Goal: Task Accomplishment & Management: Complete application form

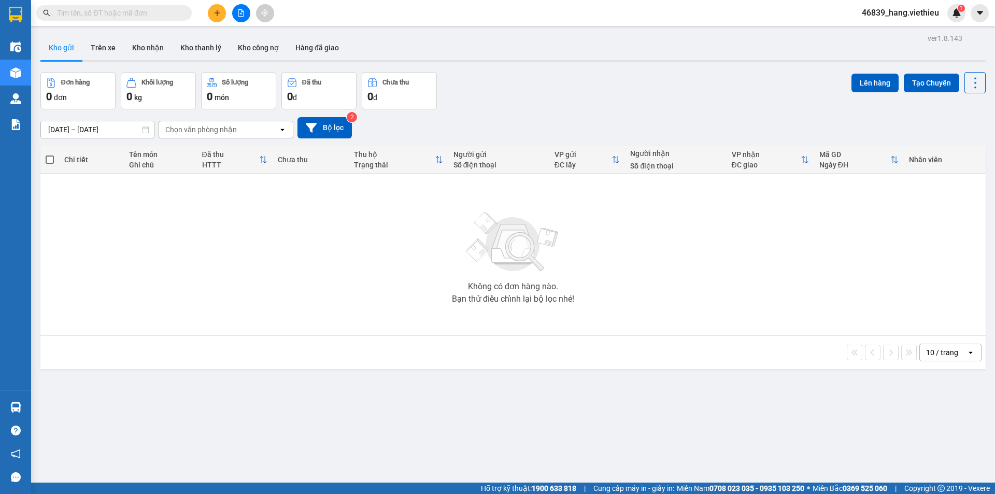
click at [107, 15] on input "text" at bounding box center [118, 12] width 122 height 11
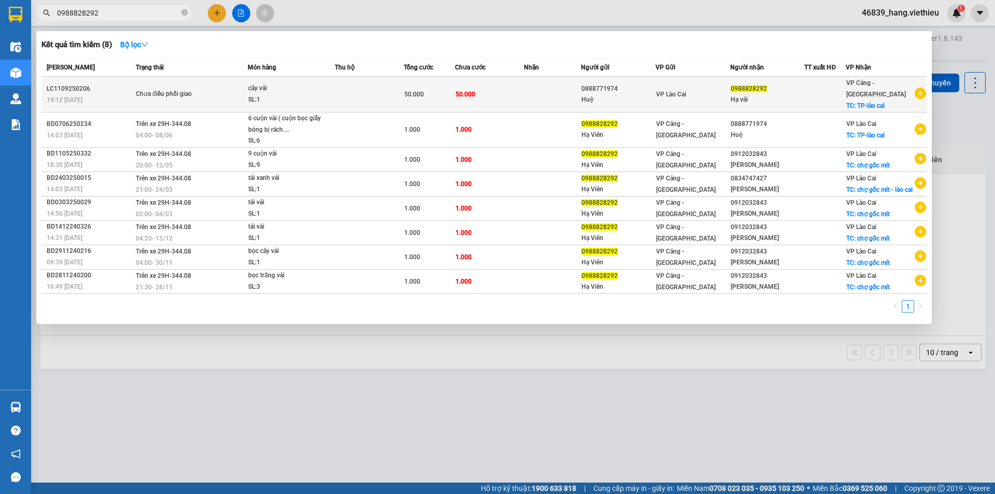
type input "0988828292"
click at [765, 94] on div "Hạ vải" at bounding box center [768, 99] width 74 height 11
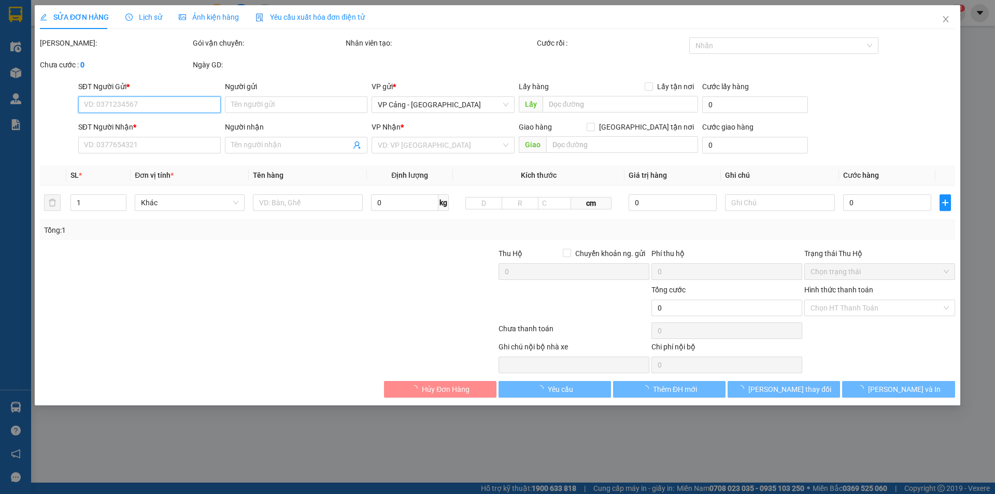
type input "0888771974"
type input "Huệ"
type input "0988828292"
type input "Hạ vải"
checkbox input "true"
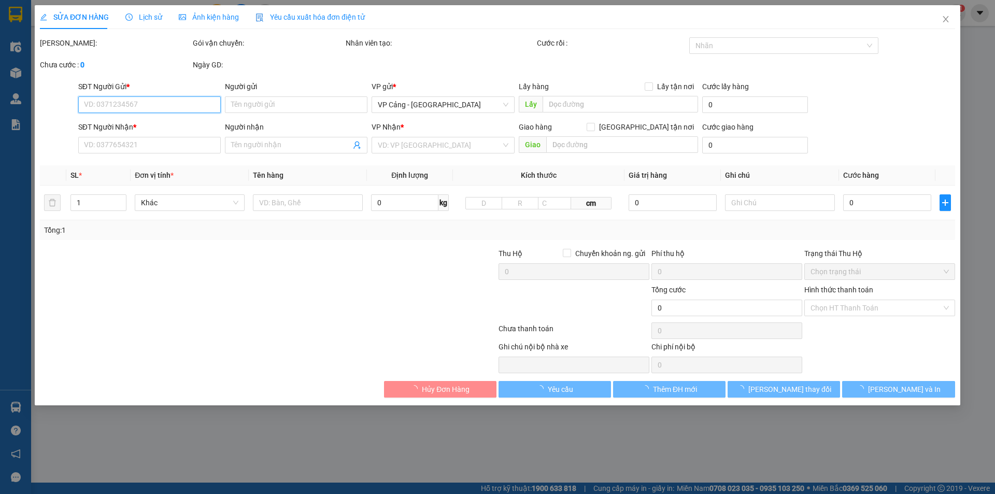
type input "TP-lào cai"
type input "50.000"
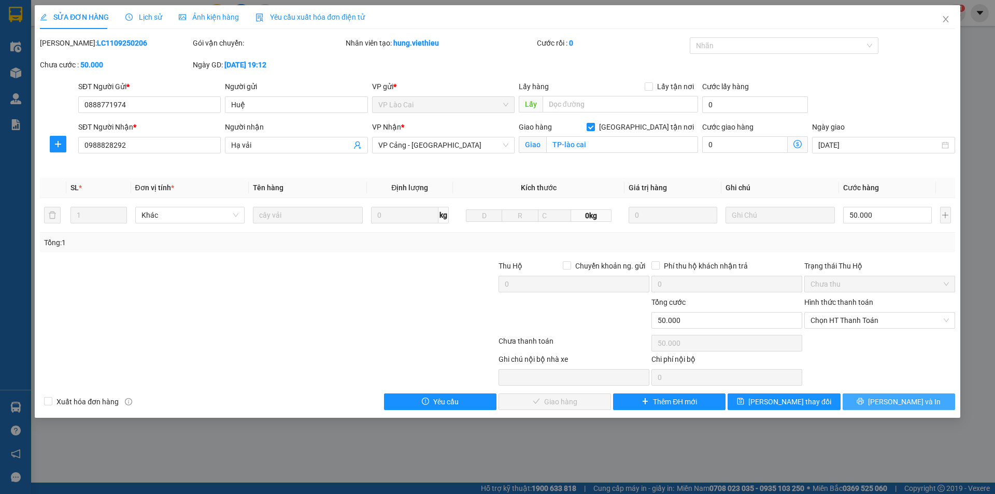
click at [864, 403] on icon "printer" at bounding box center [860, 401] width 7 height 7
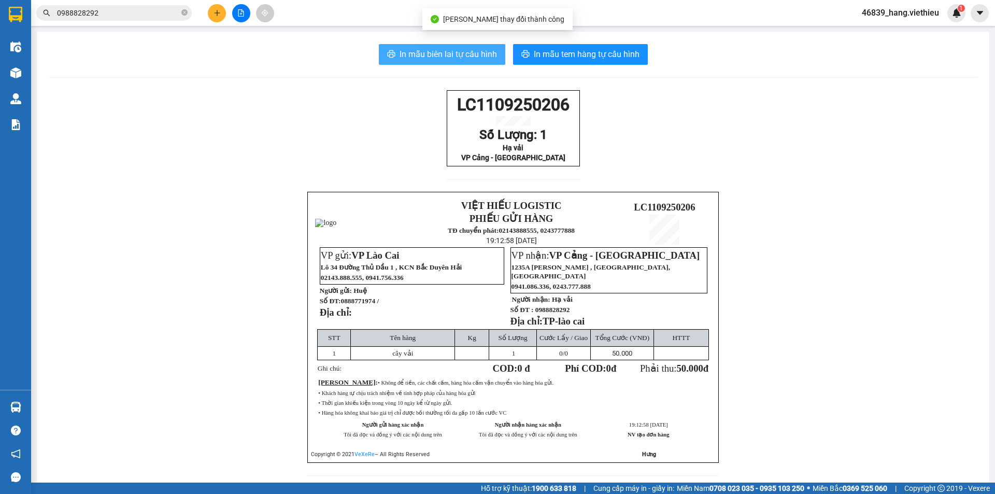
click at [467, 56] on span "In mẫu biên lai tự cấu hình" at bounding box center [448, 54] width 97 height 13
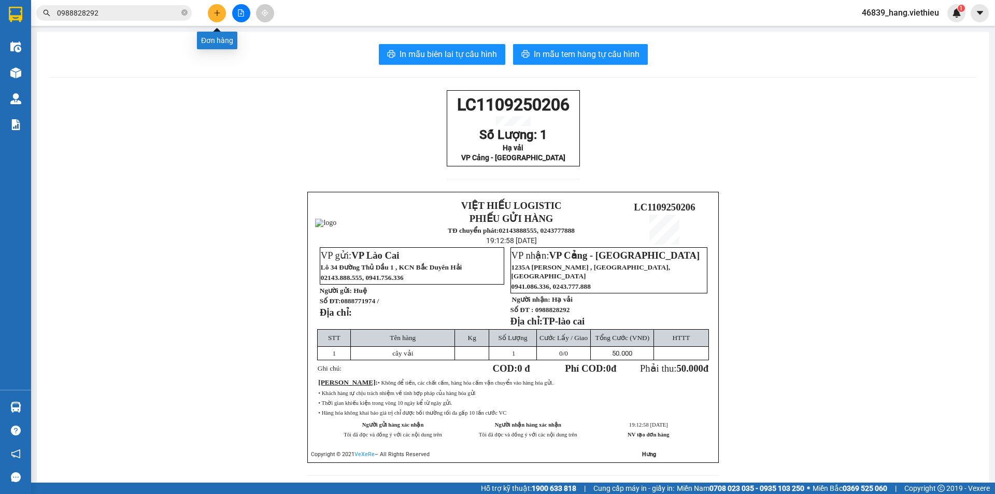
click at [220, 19] on button at bounding box center [217, 13] width 18 height 18
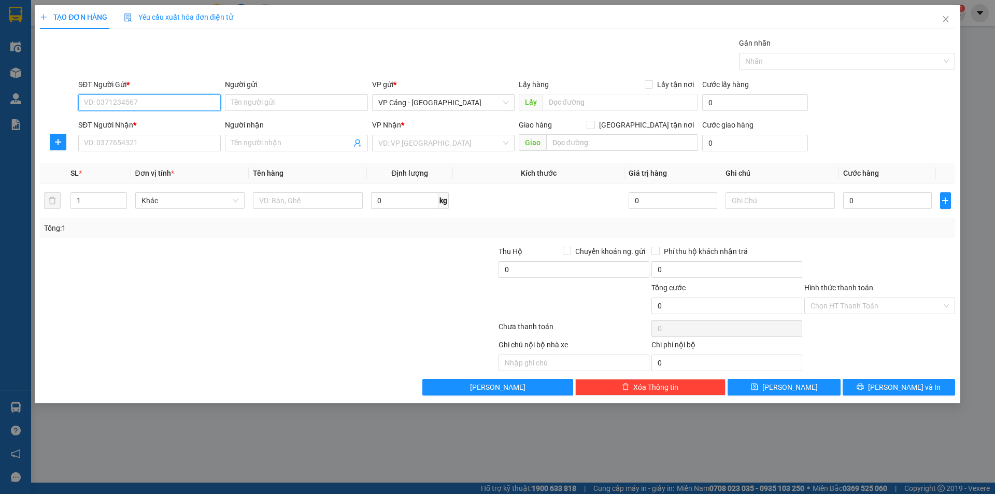
click at [179, 105] on input "SĐT Người Gửi *" at bounding box center [149, 102] width 143 height 17
type input "0988828292"
click at [174, 127] on div "0988828292 - Hạ vải" at bounding box center [149, 123] width 130 height 11
type input "Hạ vải"
type input "0988828292"
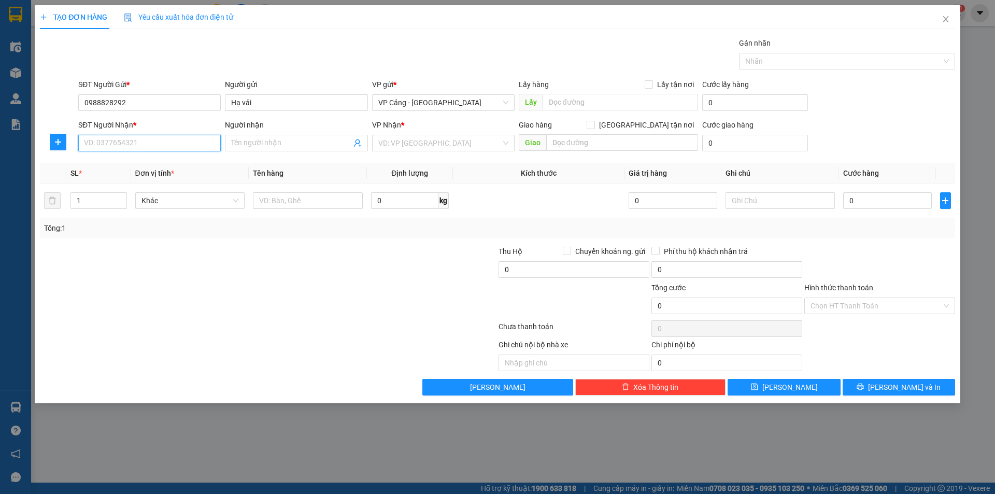
click at [166, 140] on input "SĐT Người Nhận *" at bounding box center [149, 143] width 143 height 17
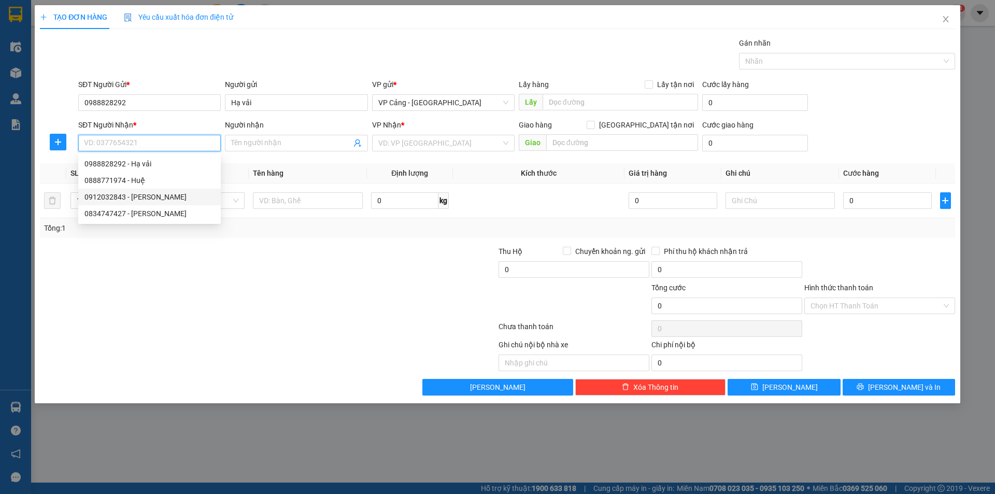
click at [124, 198] on div "0912032843 - Nhung Minh" at bounding box center [149, 196] width 130 height 11
type input "0912032843"
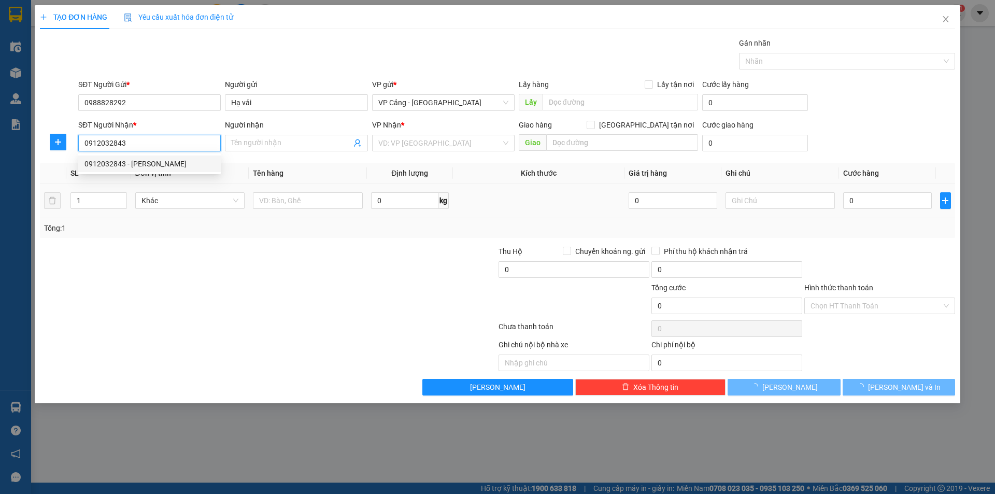
type input "Nhung Minh"
checkbox input "true"
type input "chợ gốc mít"
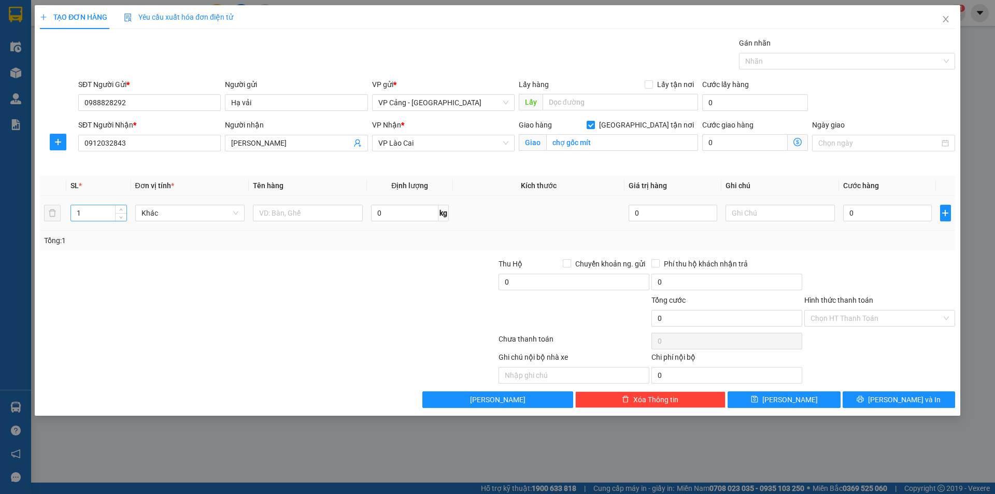
click at [110, 214] on input "1" at bounding box center [98, 213] width 55 height 16
type input "4"
click at [306, 213] on input "text" at bounding box center [308, 213] width 110 height 17
type input "4 cuộn vải"
click at [890, 215] on input "0" at bounding box center [887, 213] width 88 height 17
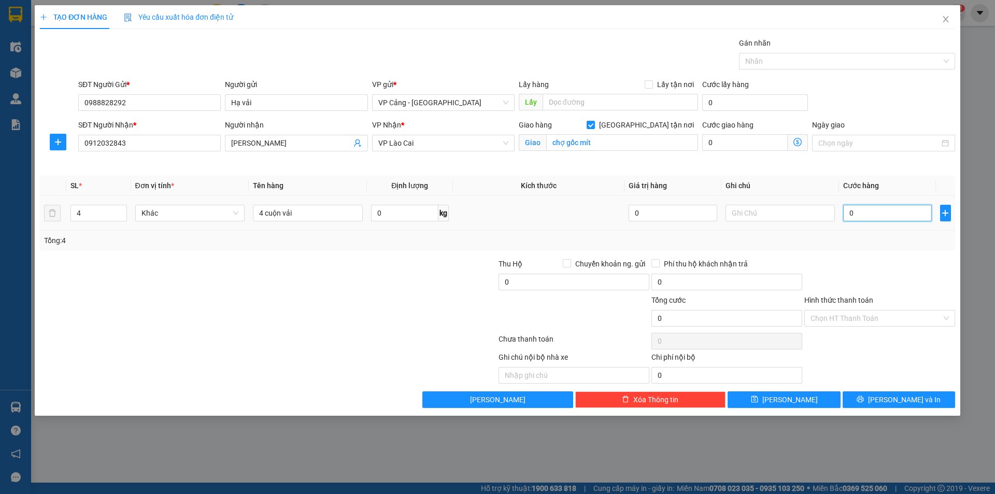
type input "1"
type input "1.000"
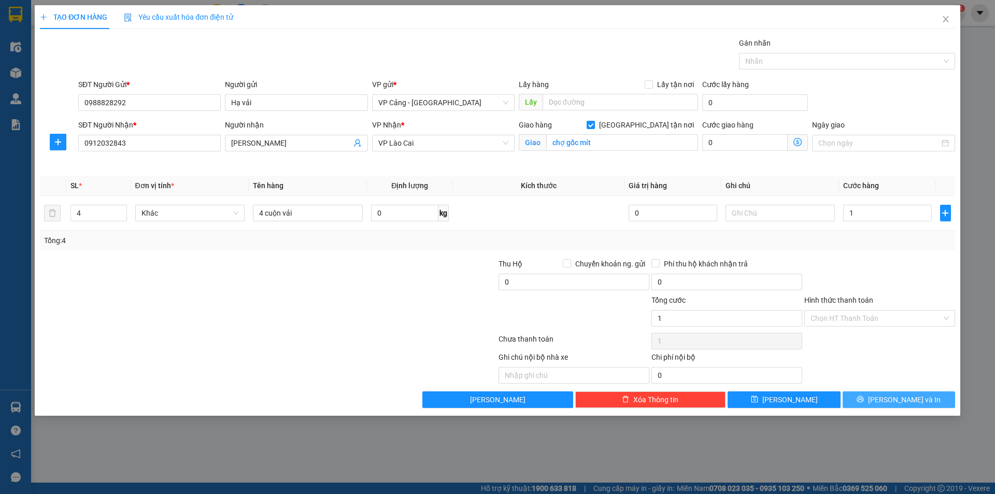
type input "1.000"
click at [928, 398] on button "Lưu và In" at bounding box center [899, 399] width 112 height 17
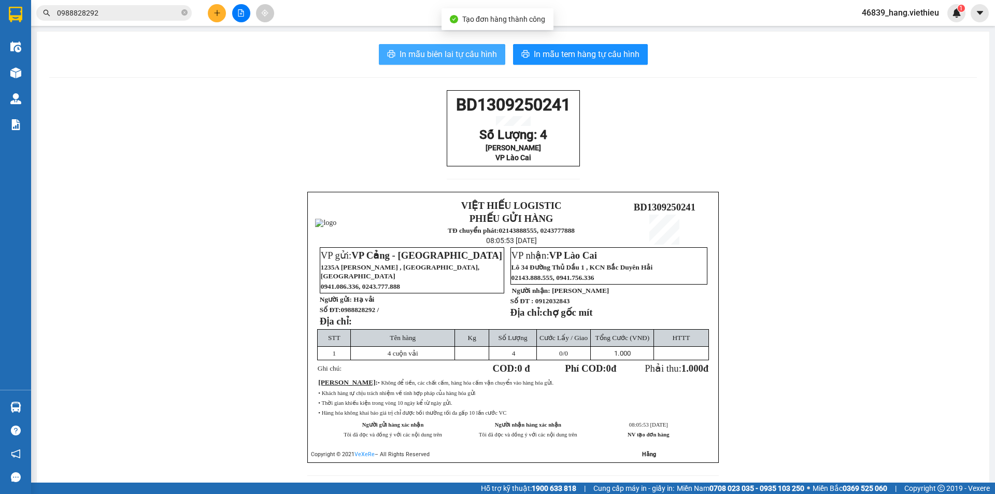
click at [468, 53] on span "In mẫu biên lai tự cấu hình" at bounding box center [448, 54] width 97 height 13
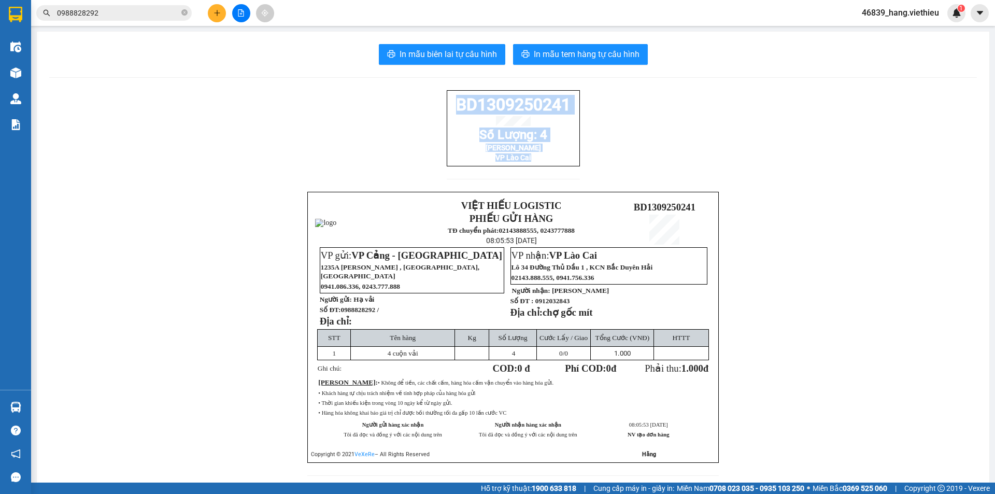
drag, startPoint x: 530, startPoint y: 168, endPoint x: 454, endPoint y: 108, distance: 96.3
click at [454, 108] on div "BD1309250241 Số Lượng: 4 Nhung Minh VP Lào Cai" at bounding box center [513, 128] width 133 height 76
copy div "BD1309250241 Số Lượng: 4 Nhung Minh VP Lào Cai"
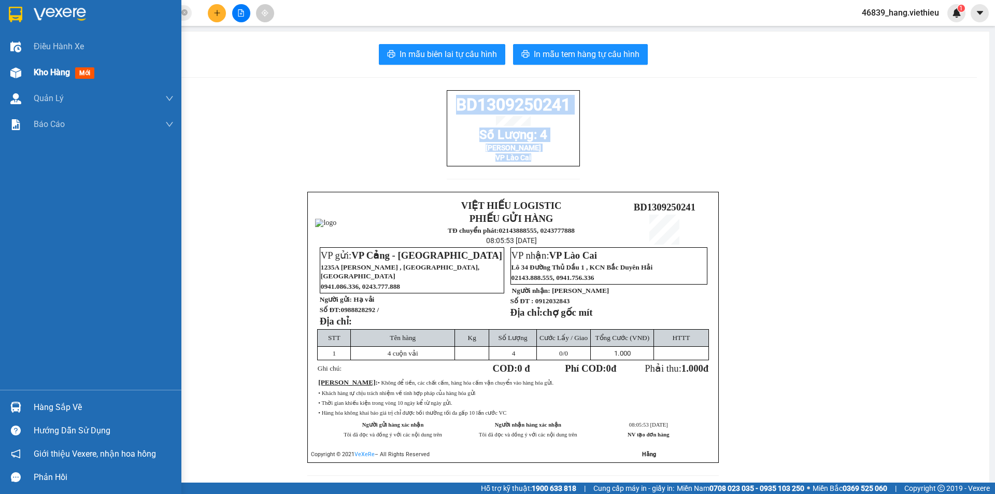
click at [45, 72] on span "Kho hàng" at bounding box center [52, 72] width 36 height 10
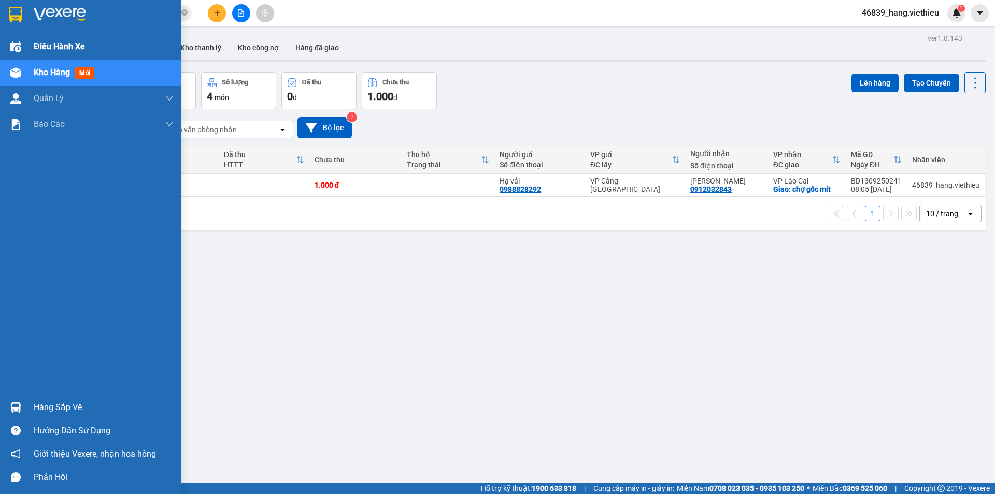
click at [35, 40] on span "Điều hành xe" at bounding box center [59, 46] width 51 height 13
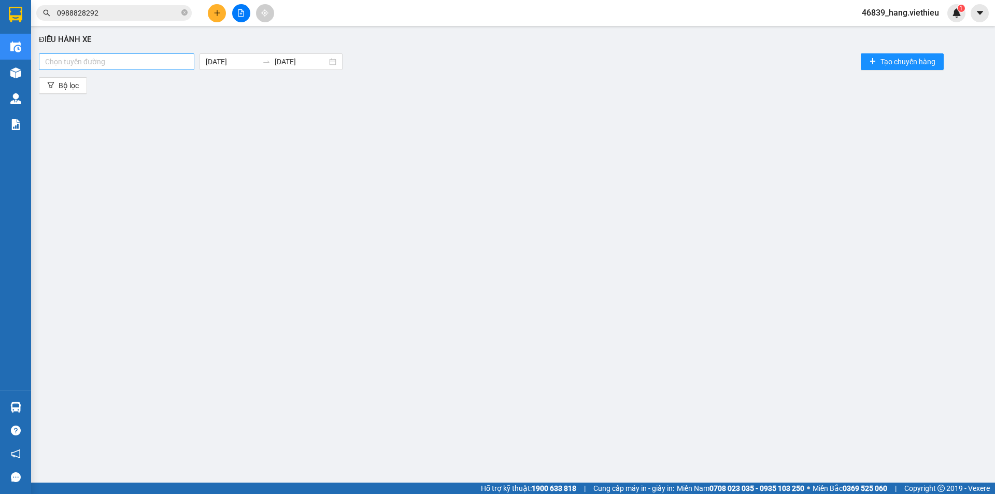
click at [159, 62] on div at bounding box center [116, 61] width 150 height 12
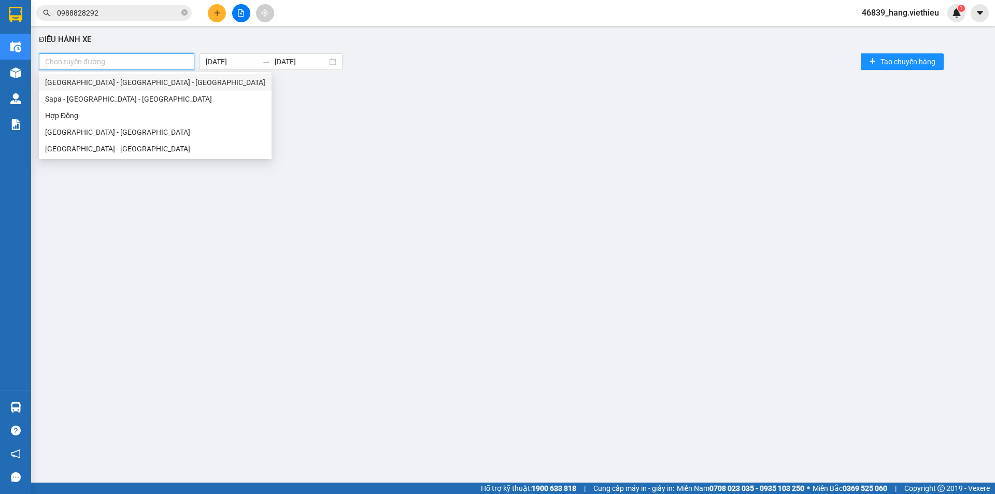
click at [120, 83] on div "Hà Nội - Lào Cai - Sapa" at bounding box center [155, 82] width 220 height 11
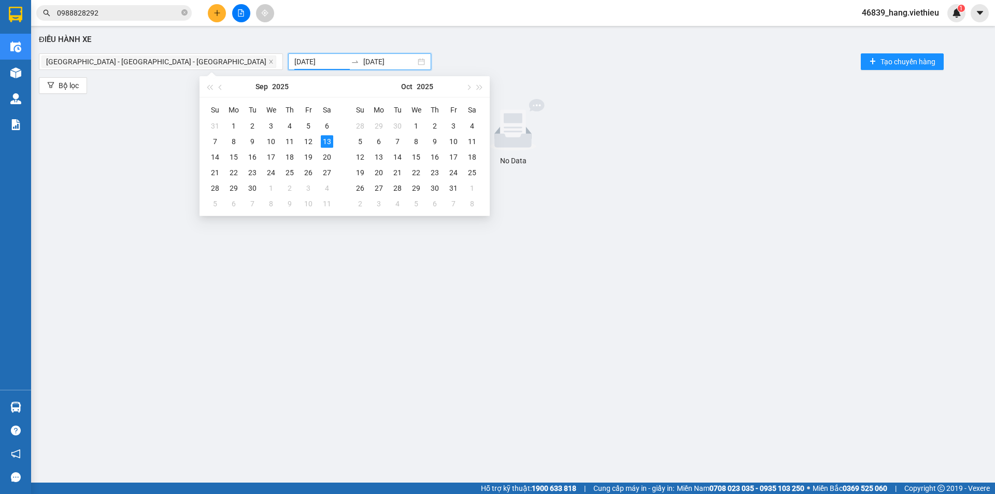
drag, startPoint x: 217, startPoint y: 63, endPoint x: 210, endPoint y: 62, distance: 7.3
click at [294, 62] on input "13/09/2025" at bounding box center [320, 61] width 52 height 11
type input "12/09/2025"
drag, startPoint x: 305, startPoint y: 140, endPoint x: 302, endPoint y: 135, distance: 6.8
click at [307, 140] on div "12" at bounding box center [308, 141] width 12 height 12
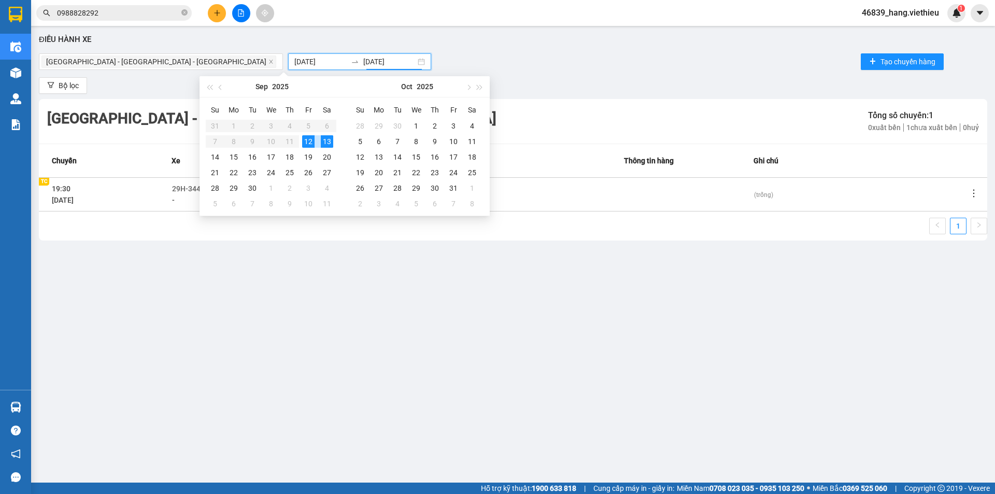
type input "13/09/2025"
click at [970, 191] on icon "more" at bounding box center [974, 193] width 10 height 10
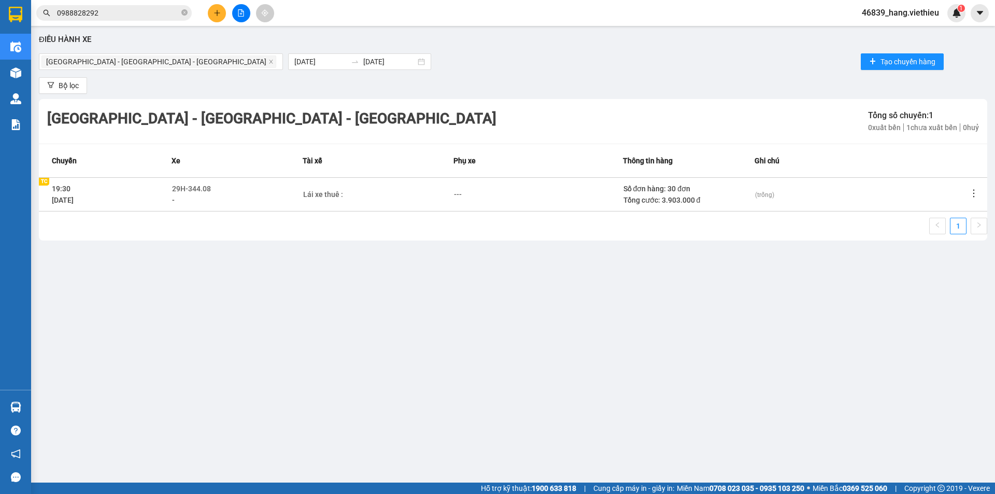
click at [972, 192] on icon "more" at bounding box center [974, 193] width 10 height 10
click at [965, 235] on li "Xem phơi" at bounding box center [945, 238] width 67 height 21
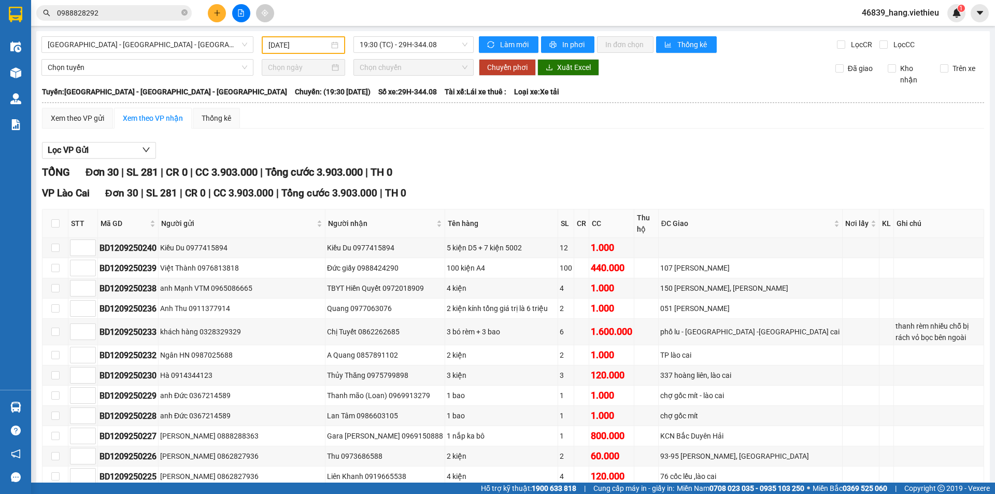
type input "12/09/2025"
